Goal: Answer question/provide support: Share knowledge or assist other users

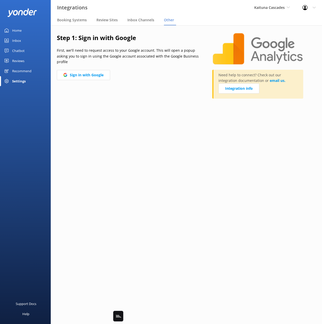
click at [272, 8] on span "Kaituna Cascades" at bounding box center [269, 7] width 30 height 5
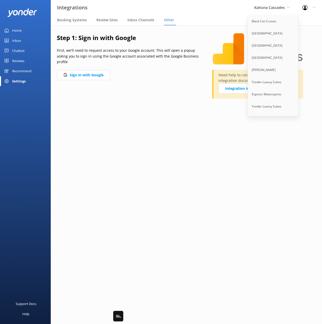
scroll to position [2945, 0]
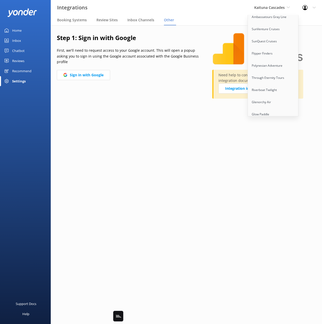
click at [273, 133] on link "Sunset Watersports" at bounding box center [273, 139] width 51 height 12
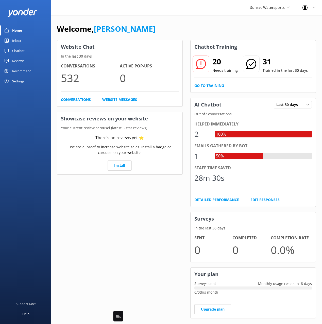
click at [16, 53] on div "Chatbot" at bounding box center [18, 51] width 12 height 10
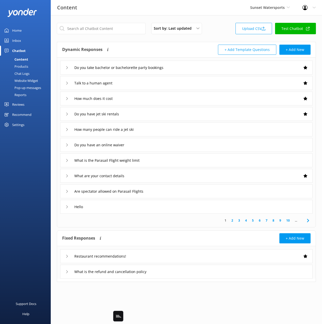
drag, startPoint x: 157, startPoint y: 46, endPoint x: 92, endPoint y: 60, distance: 66.6
click at [157, 46] on div "Dynamic Responses Dynamic responses rely on the Large Language Model to create …" at bounding box center [124, 50] width 124 height 10
click at [29, 72] on div "Chat Logs" at bounding box center [16, 73] width 26 height 7
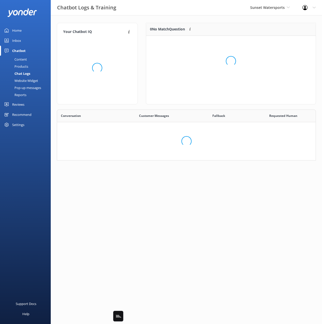
scroll to position [64, 169]
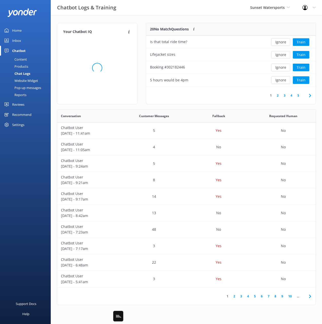
click at [175, 23] on div "20 No Match Questions Customers sometimes ask questions that don't fully match …" at bounding box center [205, 29] width 119 height 13
click at [216, 22] on div "Your Chatbot IQ Your Chatbot IQ is the percentage of trained FAQs against untra…" at bounding box center [186, 165] width 271 height 300
click at [300, 53] on button "Train" at bounding box center [301, 55] width 16 height 8
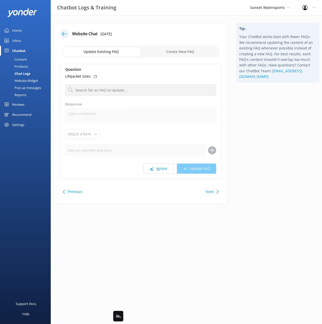
click at [66, 32] on icon at bounding box center [64, 33] width 5 height 5
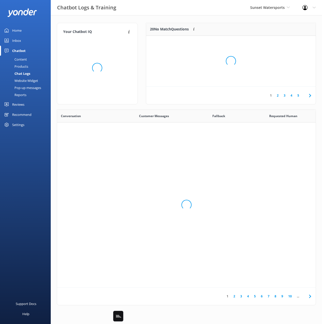
scroll to position [178, 258]
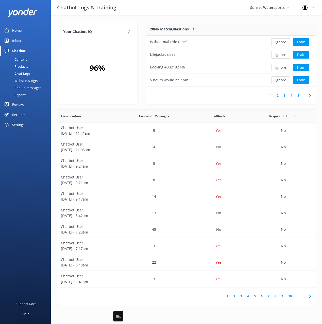
click at [201, 22] on div "Your Chatbot IQ Your Chatbot IQ is the percentage of trained FAQs against untra…" at bounding box center [186, 165] width 271 height 300
click at [301, 69] on button "Train" at bounding box center [301, 68] width 16 height 8
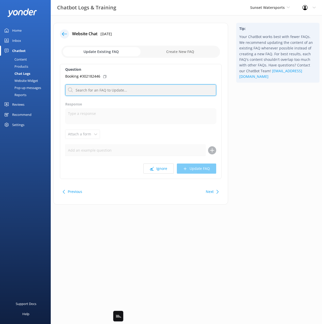
click at [133, 92] on input "text" at bounding box center [140, 89] width 151 height 11
type input "reconfirm"
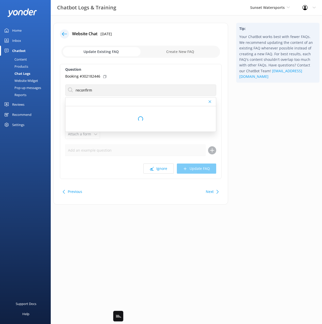
click at [243, 105] on div "Tip: Your ChatBot works best with fewer FAQs. We recommend updating the content…" at bounding box center [277, 116] width 91 height 187
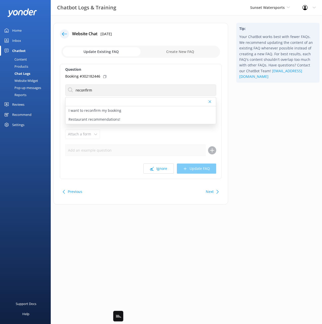
click at [122, 109] on div "I want to reconfirm my booking" at bounding box center [140, 110] width 150 height 9
type textarea "For reservation specific questions please call our call center at [PHONE_NUMBER…"
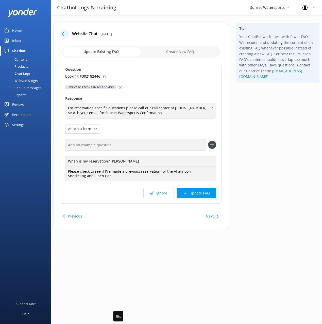
click at [104, 76] on icon at bounding box center [104, 76] width 3 height 3
drag, startPoint x: 159, startPoint y: 145, endPoint x: 180, endPoint y: 146, distance: 20.0
click at [160, 145] on input "text" at bounding box center [135, 144] width 140 height 11
paste input "Booking #302182446"
type input "Booking #302182446"
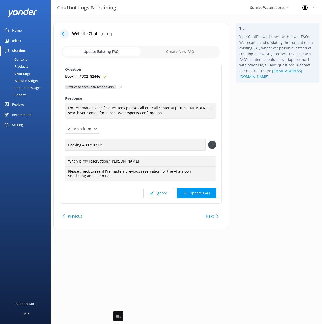
drag, startPoint x: 210, startPoint y: 145, endPoint x: 209, endPoint y: 151, distance: 6.7
click at [210, 145] on use at bounding box center [212, 145] width 4 height 4
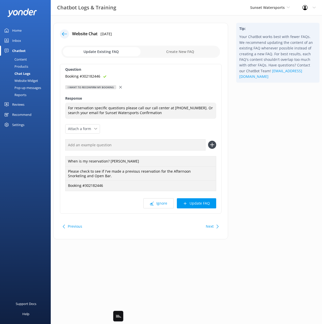
drag, startPoint x: 209, startPoint y: 201, endPoint x: 170, endPoint y: 144, distance: 69.6
click at [209, 201] on button "Update FAQ" at bounding box center [196, 203] width 39 height 10
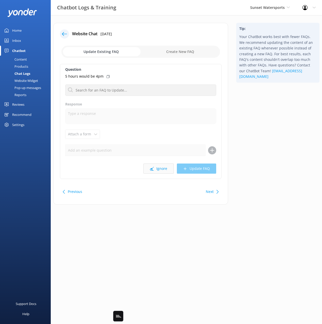
click at [157, 167] on button "Ignore" at bounding box center [158, 169] width 30 height 10
click at [62, 33] on icon at bounding box center [64, 33] width 5 height 5
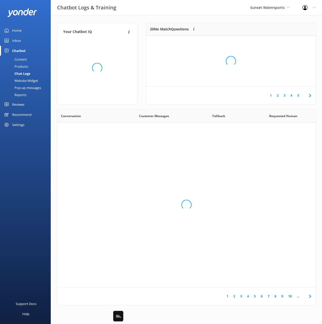
scroll to position [178, 258]
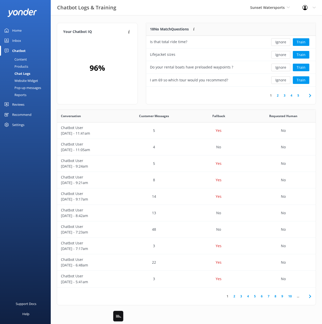
drag, startPoint x: 199, startPoint y: 22, endPoint x: 266, endPoint y: 37, distance: 68.3
click at [200, 23] on div "Your Chatbot IQ Your Chatbot IQ is the percentage of trained FAQs against untra…" at bounding box center [186, 165] width 271 height 300
click at [306, 42] on button "Train" at bounding box center [301, 42] width 16 height 8
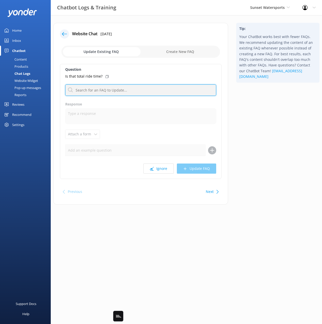
click at [99, 89] on input "text" at bounding box center [140, 89] width 151 height 11
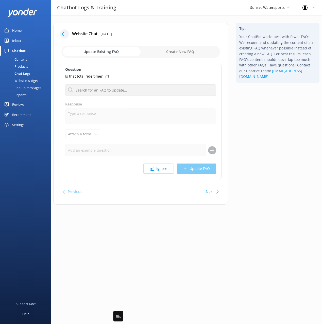
drag, startPoint x: 178, startPoint y: 53, endPoint x: 185, endPoint y: 62, distance: 11.9
click at [178, 53] on input "checkbox" at bounding box center [140, 52] width 158 height 12
checkbox input "true"
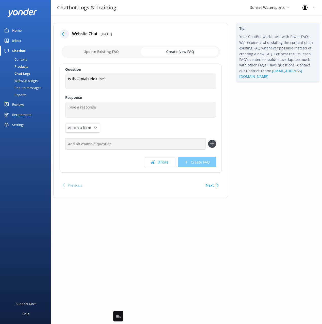
click at [250, 107] on div "Tip: Your ChatBot works best with fewer FAQs. We recommend updating the content…" at bounding box center [277, 113] width 91 height 181
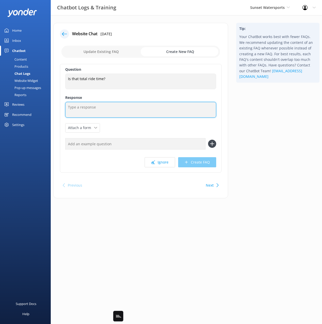
click at [100, 109] on textarea at bounding box center [140, 110] width 151 height 16
type textarea "testing"
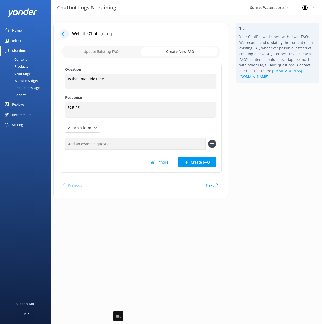
click at [251, 146] on div "Tip: Your ChatBot works best with fewer FAQs. We recommend updating the content…" at bounding box center [277, 113] width 91 height 181
click at [200, 167] on button "Create FAQ" at bounding box center [197, 162] width 38 height 10
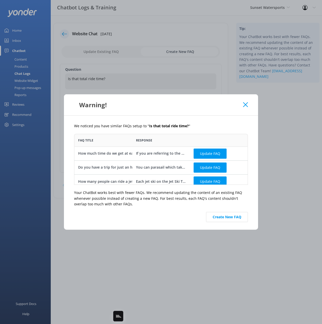
scroll to position [51, 174]
drag, startPoint x: 233, startPoint y: 218, endPoint x: 221, endPoint y: 193, distance: 27.7
click at [233, 218] on button "Create New FAQ" at bounding box center [227, 217] width 42 height 10
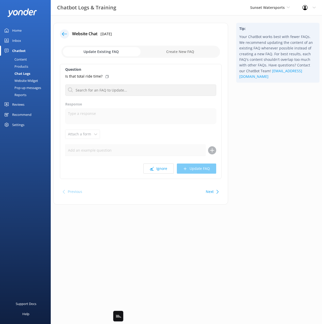
click at [66, 33] on icon at bounding box center [64, 33] width 5 height 5
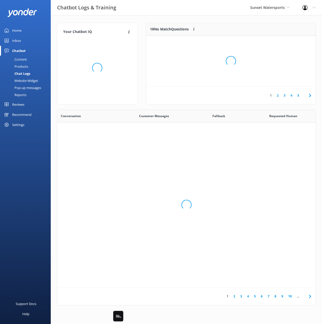
scroll to position [178, 258]
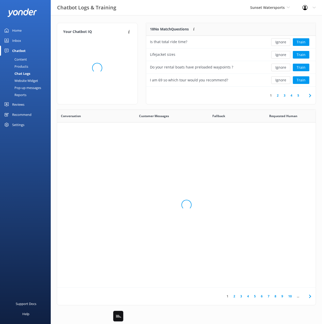
click at [134, 19] on div "Your Chatbot IQ Your Chatbot IQ is the percentage of trained FAQs against untra…" at bounding box center [186, 165] width 271 height 300
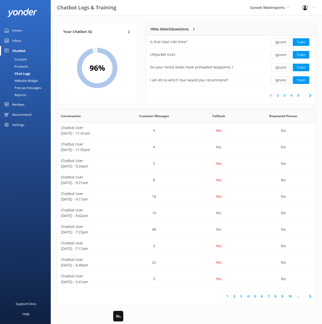
click at [134, 19] on div "Your Chatbot IQ Your Chatbot IQ is the percentage of trained FAQs against untra…" at bounding box center [186, 165] width 271 height 300
click at [16, 60] on div "Content" at bounding box center [15, 59] width 24 height 7
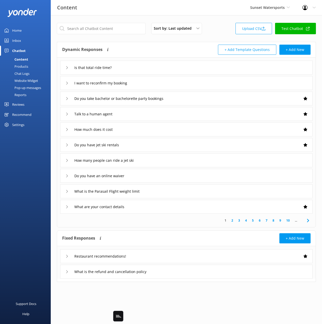
drag, startPoint x: 193, startPoint y: 46, endPoint x: 176, endPoint y: 67, distance: 27.0
click at [193, 46] on div "+ Add Template Questions + Add New" at bounding box center [248, 50] width 124 height 10
click at [173, 71] on div "Is that total ride time?" at bounding box center [186, 68] width 252 height 14
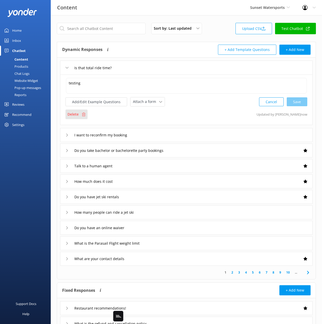
click at [72, 117] on div "Delete" at bounding box center [76, 115] width 22 height 10
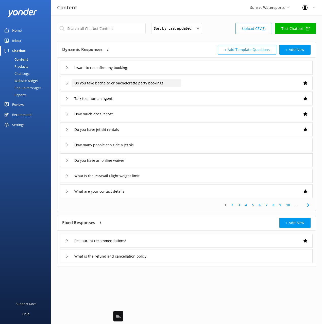
drag, startPoint x: 224, startPoint y: 20, endPoint x: 96, endPoint y: 82, distance: 142.9
click at [221, 20] on div "Sort by: Last updated Title Last updated Upload CSV Test Chatbot Dynamic Respon…" at bounding box center [186, 148] width 271 height 266
click at [23, 75] on div "Chat Logs" at bounding box center [16, 73] width 26 height 7
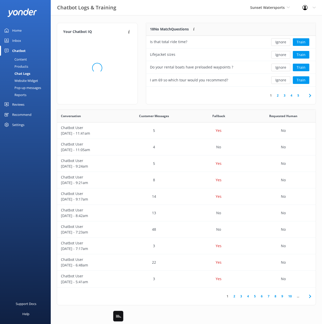
scroll to position [178, 258]
click at [23, 81] on div "Website Widget" at bounding box center [20, 80] width 35 height 7
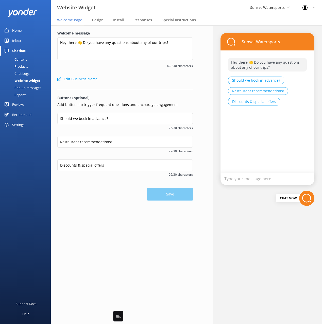
drag, startPoint x: 22, startPoint y: 73, endPoint x: 44, endPoint y: 72, distance: 21.4
click at [22, 73] on div "Chat Logs" at bounding box center [16, 73] width 26 height 7
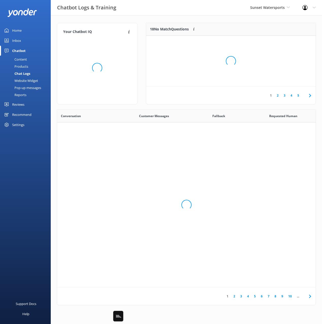
scroll to position [178, 258]
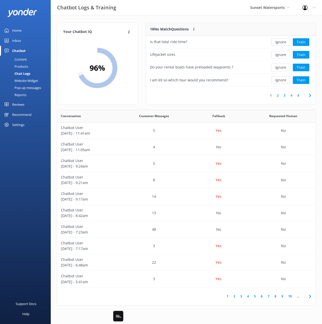
click at [31, 81] on div "Website Widget" at bounding box center [20, 80] width 35 height 7
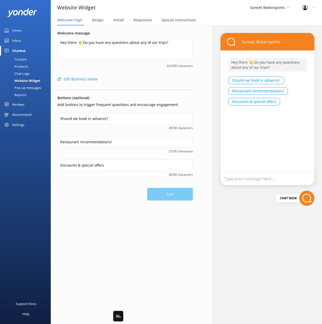
click at [26, 74] on div "Chat Logs" at bounding box center [16, 73] width 26 height 7
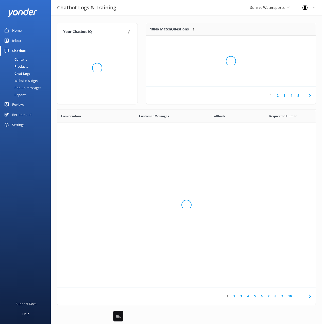
scroll to position [178, 258]
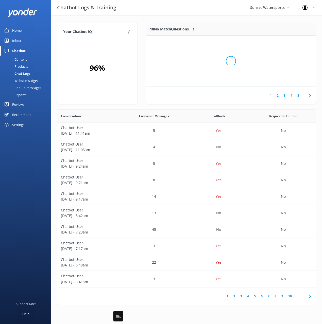
click at [143, 40] on div "18 No Match Questions Customers sometimes ask questions that don't fully match …" at bounding box center [231, 66] width 178 height 87
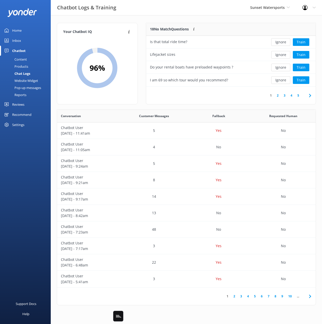
click at [94, 18] on div "Your Chatbot IQ Your Chatbot IQ is the percentage of trained FAQs against untra…" at bounding box center [186, 165] width 271 height 300
click at [302, 49] on div "Ignore Train" at bounding box center [290, 54] width 51 height 13
click at [301, 54] on button "Train" at bounding box center [301, 55] width 16 height 8
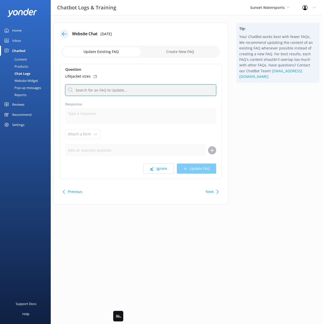
click at [115, 87] on input "text" at bounding box center [140, 89] width 151 height 11
type input "size"
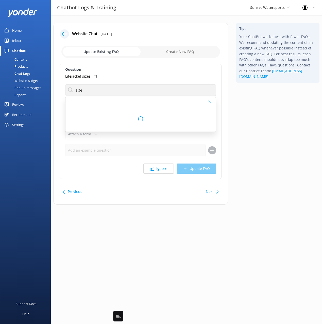
click at [248, 106] on div "Tip: Your ChatBot works best with fewer FAQs. We recommend updating the content…" at bounding box center [277, 116] width 91 height 187
drag, startPoint x: 243, startPoint y: 120, endPoint x: 212, endPoint y: 186, distance: 72.1
click at [242, 121] on div "Tip: Your ChatBot works best with fewer FAQs. We recommend updating the content…" at bounding box center [277, 116] width 91 height 187
click at [211, 191] on button "Next" at bounding box center [210, 192] width 8 height 10
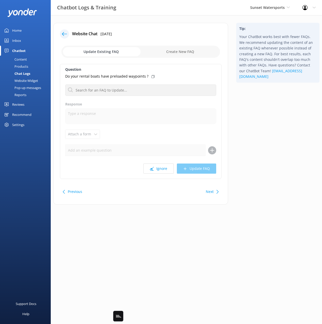
click at [211, 191] on button "Next" at bounding box center [210, 192] width 8 height 10
click at [62, 33] on icon at bounding box center [64, 33] width 5 height 5
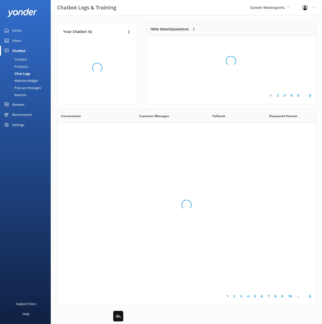
click at [92, 21] on div "Your Chatbot IQ Your Chatbot IQ is the percentage of trained FAQs against untra…" at bounding box center [186, 165] width 271 height 300
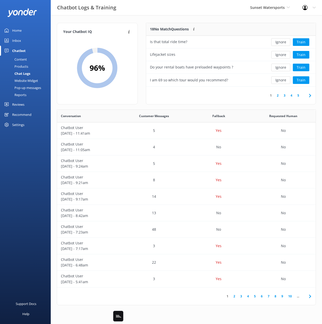
click at [140, 18] on div "Your Chatbot IQ Your Chatbot IQ is the percentage of trained FAQs against untra…" at bounding box center [186, 165] width 271 height 300
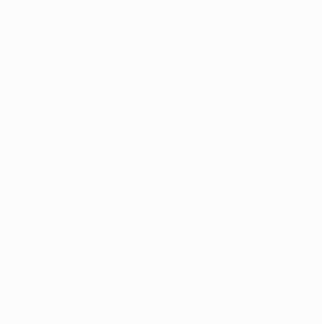
click at [141, 23] on html at bounding box center [161, 162] width 322 height 324
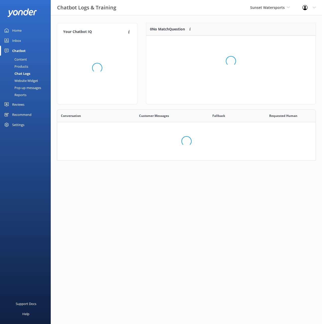
scroll to position [178, 258]
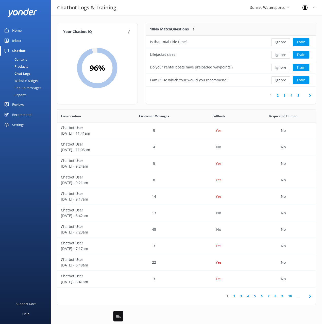
drag, startPoint x: 244, startPoint y: 17, endPoint x: 243, endPoint y: 3, distance: 14.7
click at [244, 17] on div "Your Chatbot IQ Your Chatbot IQ is the percentage of trained FAQs against untra…" at bounding box center [186, 165] width 271 height 300
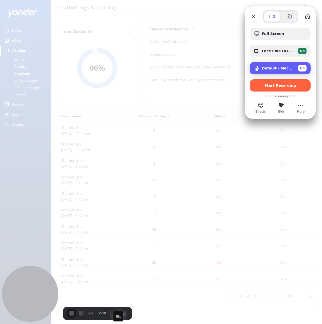
click at [266, 73] on div "Default - MacBook Air Microphone (Built-in) On" at bounding box center [279, 68] width 61 height 12
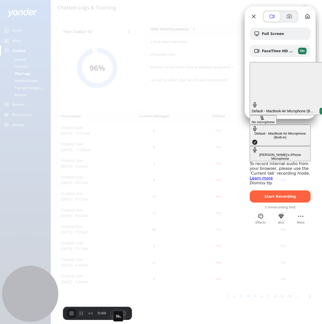
drag, startPoint x: 199, startPoint y: 68, endPoint x: 227, endPoint y: 62, distance: 28.9
click at [252, 120] on div "No microphone" at bounding box center [263, 122] width 23 height 4
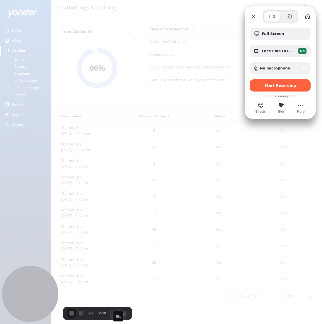
drag, startPoint x: 274, startPoint y: 53, endPoint x: 248, endPoint y: 62, distance: 26.9
click at [274, 53] on div "FaceTime HD Camera (C4E1:9BFB) On" at bounding box center [284, 51] width 45 height 7
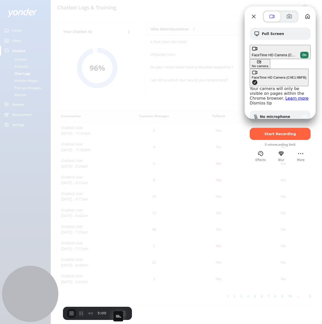
click at [252, 64] on div "No camera" at bounding box center [260, 66] width 16 height 4
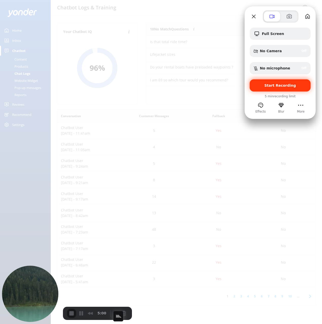
click at [282, 86] on span "Start Recording" at bounding box center [280, 85] width 32 height 4
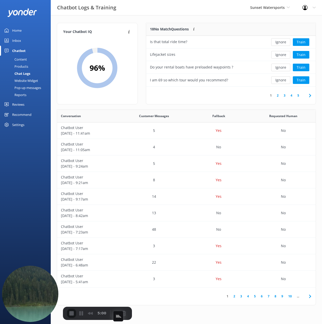
click at [282, 23] on div at bounding box center [290, 29] width 51 height 13
click at [302, 42] on button "Train" at bounding box center [301, 42] width 16 height 8
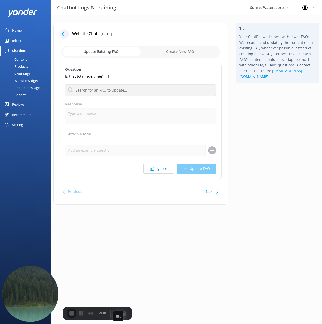
click at [170, 51] on input "checkbox" at bounding box center [140, 52] width 158 height 12
checkbox input "true"
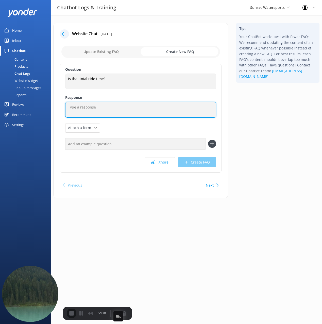
click at [103, 110] on textarea at bounding box center [140, 110] width 151 height 16
type textarea "testing"
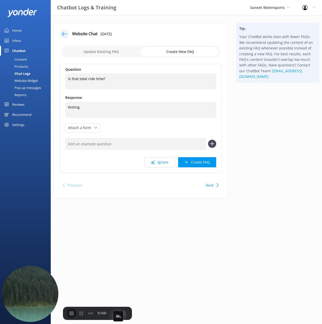
click at [236, 136] on div "Tip: Your ChatBot works best with fewer FAQs. We recommend updating the content…" at bounding box center [277, 113] width 91 height 181
click at [194, 164] on button "Create FAQ" at bounding box center [197, 162] width 38 height 10
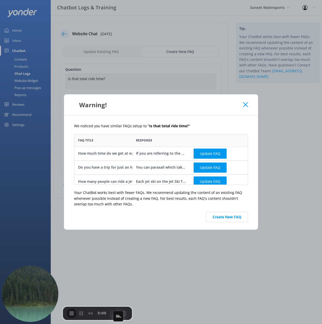
scroll to position [51, 174]
click at [228, 219] on button "Create New FAQ" at bounding box center [227, 217] width 42 height 10
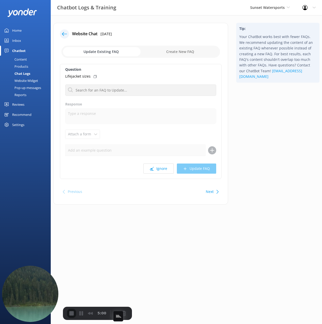
click at [65, 33] on icon at bounding box center [64, 33] width 5 height 5
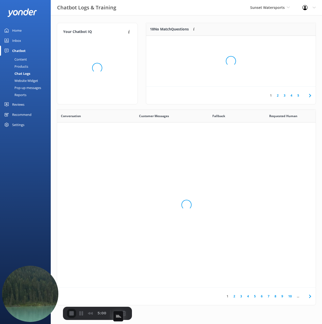
scroll to position [178, 258]
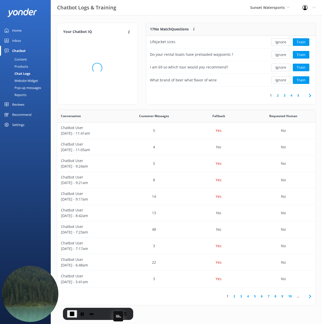
drag, startPoint x: 192, startPoint y: 20, endPoint x: 188, endPoint y: 21, distance: 4.3
click at [192, 20] on div "Your Chatbot IQ Your Chatbot IQ is the percentage of trained FAQs against untra…" at bounding box center [186, 165] width 271 height 300
click at [13, 59] on div "Content" at bounding box center [15, 59] width 24 height 7
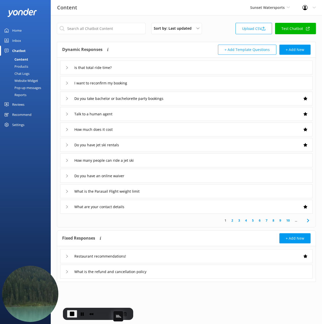
click at [71, 314] on span "End Recording" at bounding box center [72, 314] width 6 height 6
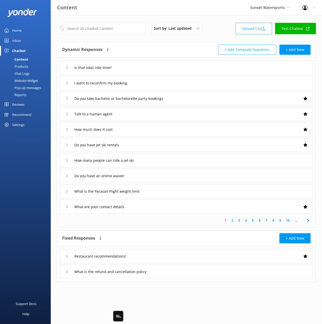
click at [158, 7] on div "Content Sunset Watersports Black Cat Cruises Banff Airporter International Anta…" at bounding box center [161, 7] width 322 height 15
click at [137, 71] on div "Is that total ride time?" at bounding box center [186, 68] width 252 height 14
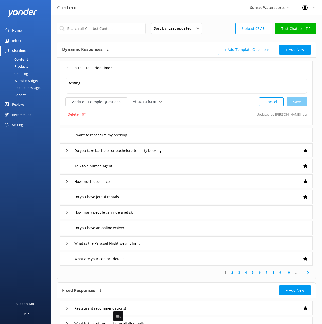
drag, startPoint x: 198, startPoint y: 105, endPoint x: 131, endPoint y: 110, distance: 66.6
click at [194, 106] on div "Add/Edit Example Questions Attach a form Leave contact details Check availabili…" at bounding box center [186, 101] width 242 height 9
click at [78, 112] on p "Delete" at bounding box center [72, 115] width 11 height 6
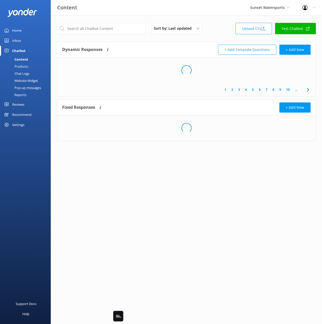
drag, startPoint x: 222, startPoint y: 24, endPoint x: 150, endPoint y: 13, distance: 73.5
click at [222, 24] on div "Sort by: Last updated Title Last updated Upload CSV Test Chatbot" at bounding box center [186, 30] width 259 height 14
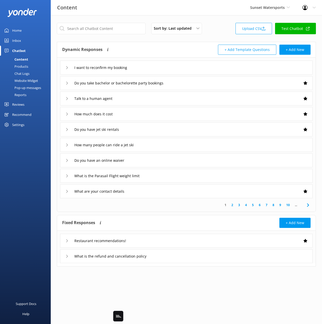
drag, startPoint x: 119, startPoint y: 6, endPoint x: 101, endPoint y: 3, distance: 18.1
click at [118, 7] on div "Content Sunset Watersports Black Cat Cruises Banff Airporter International Anta…" at bounding box center [161, 7] width 322 height 15
